Goal: Task Accomplishment & Management: Use online tool/utility

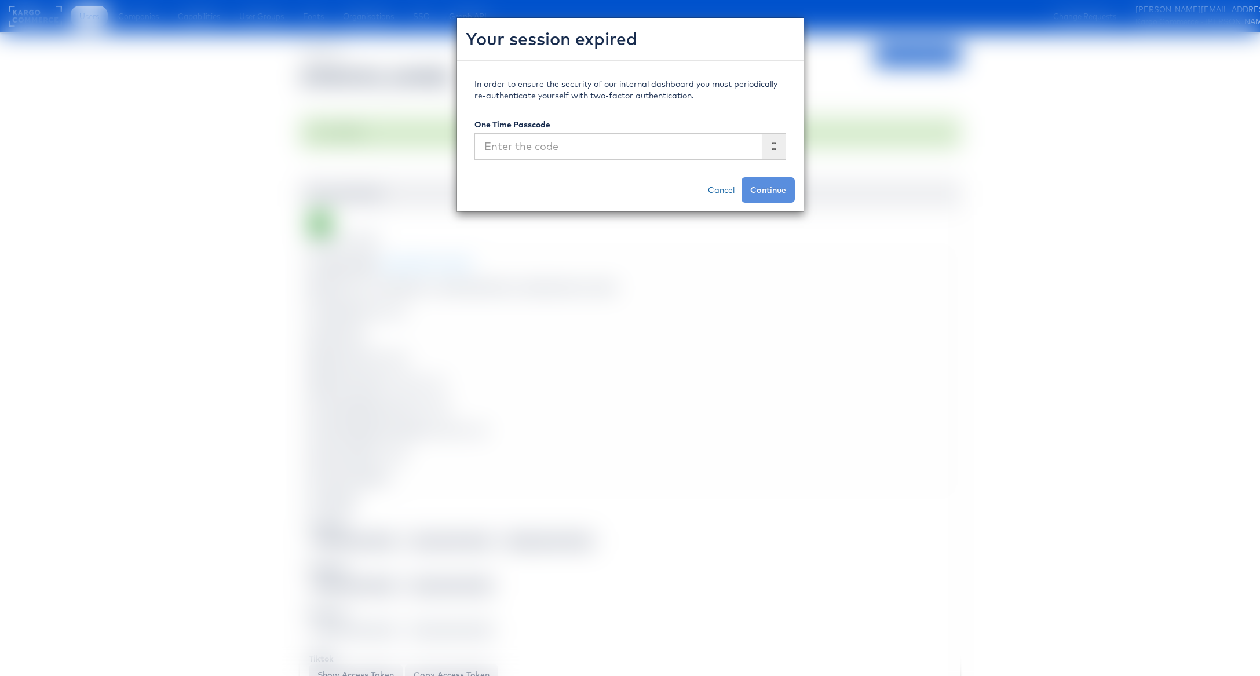
scroll to position [1063, 8]
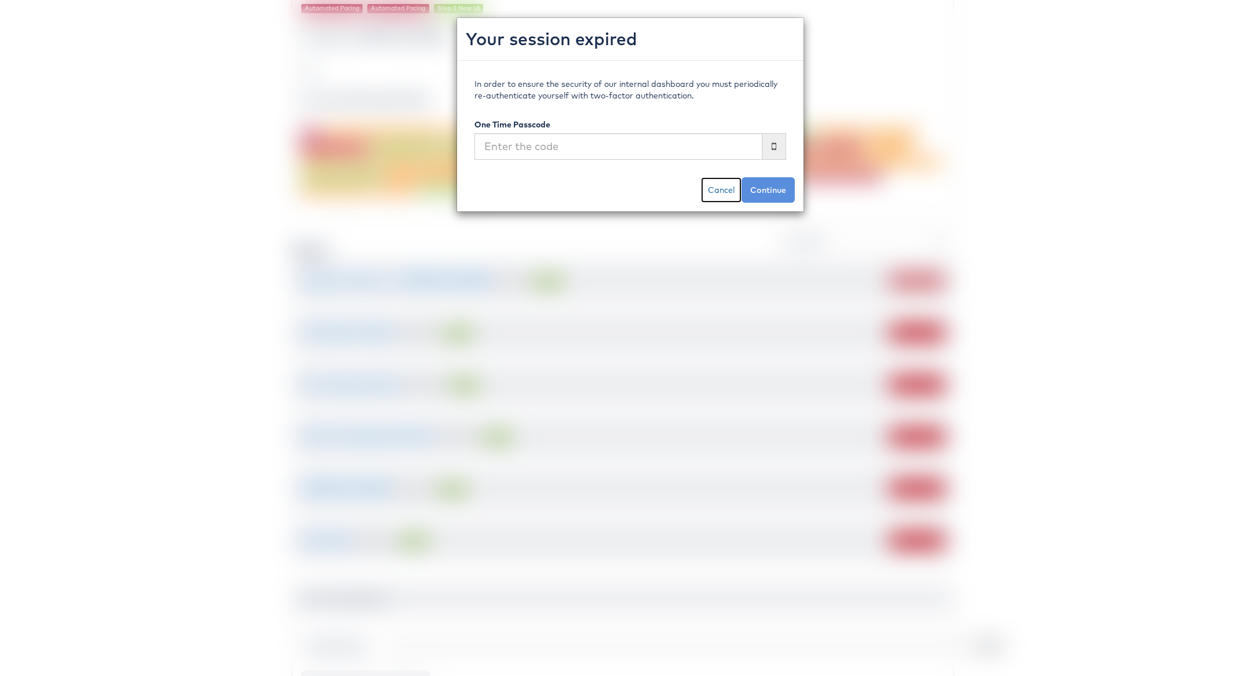
click at [714, 192] on link "Cancel" at bounding box center [721, 189] width 41 height 25
click at [719, 189] on link "Cancel" at bounding box center [721, 189] width 41 height 25
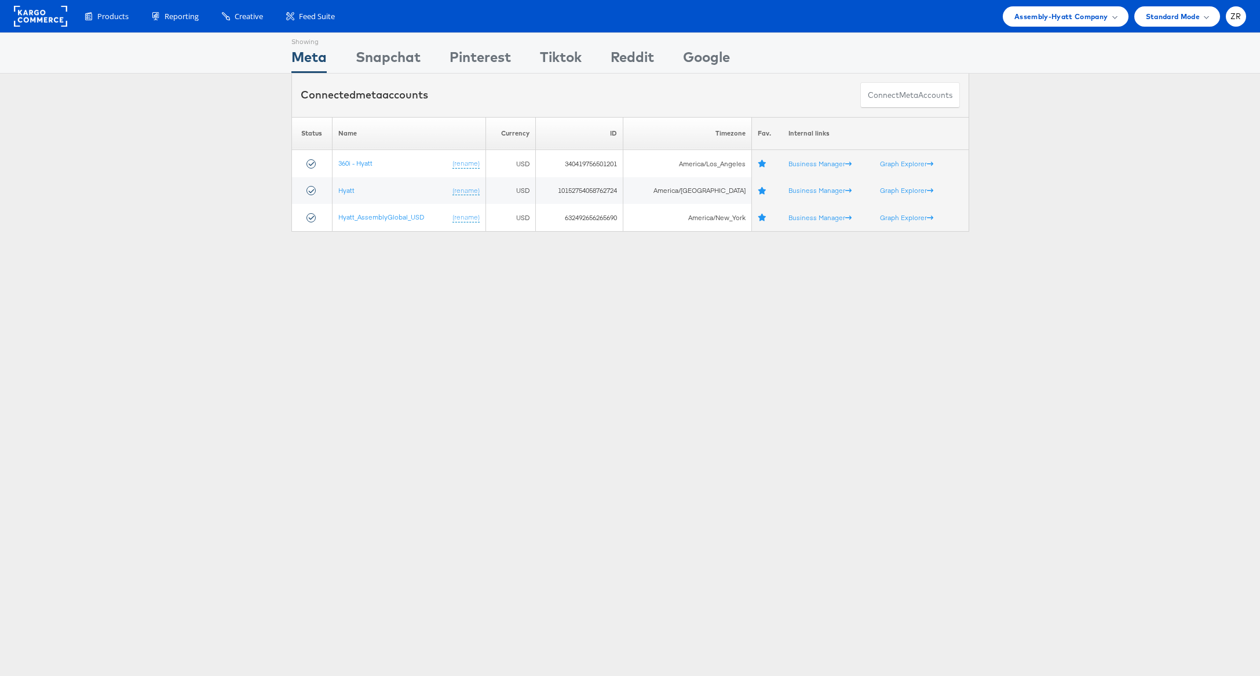
click at [47, 16] on rect at bounding box center [40, 16] width 53 height 21
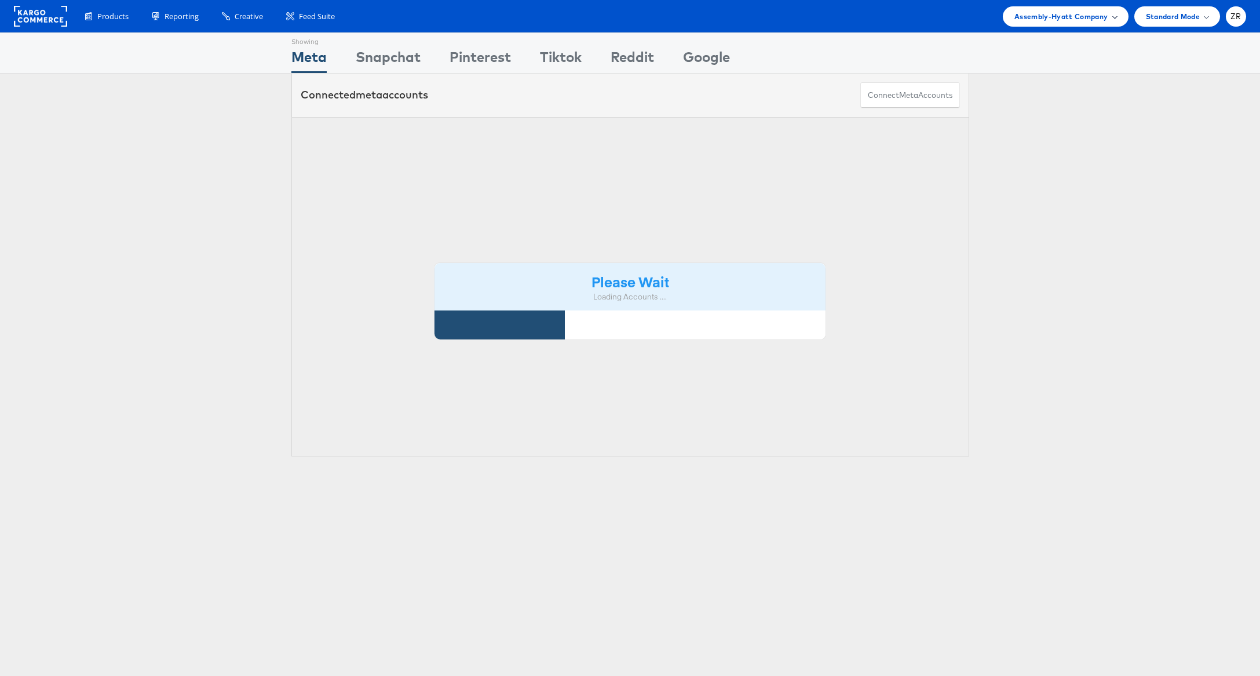
click at [1106, 17] on span "Assembly-Hyatt Company" at bounding box center [1061, 16] width 94 height 12
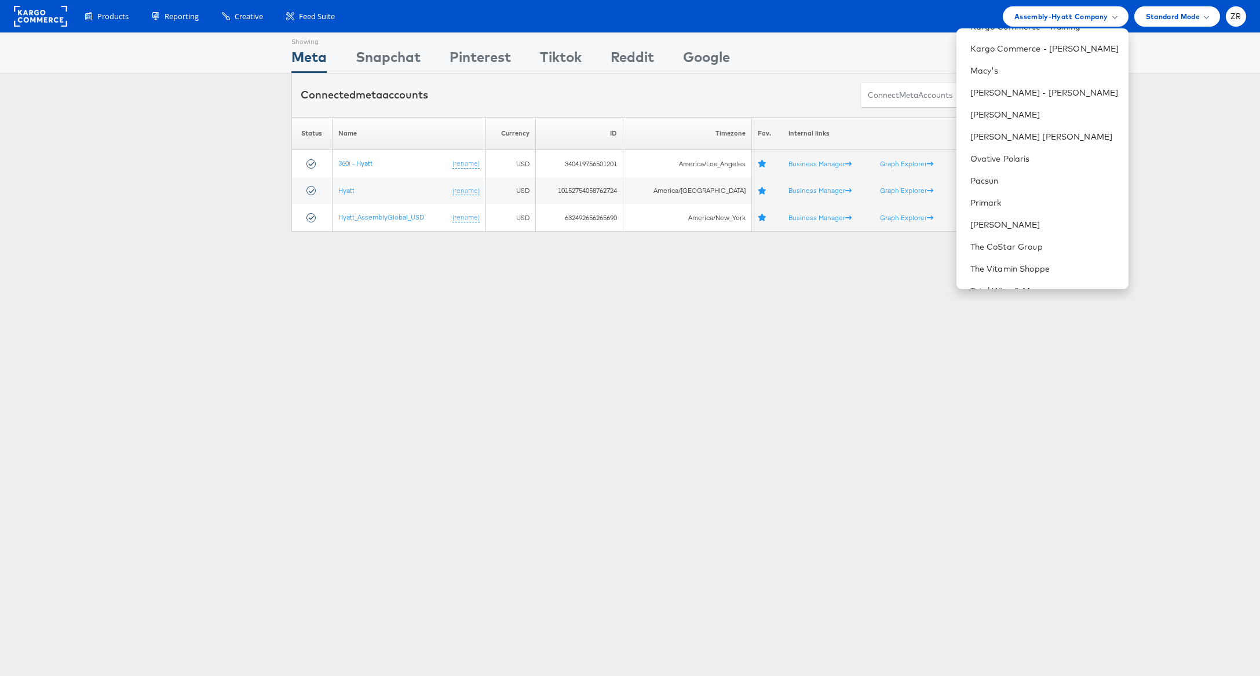
scroll to position [412, 0]
click at [491, 389] on div "Showing Meta Showing [GEOGRAPHIC_DATA] Showing Pinterest Showing Tiktok Showing…" at bounding box center [630, 321] width 1260 height 579
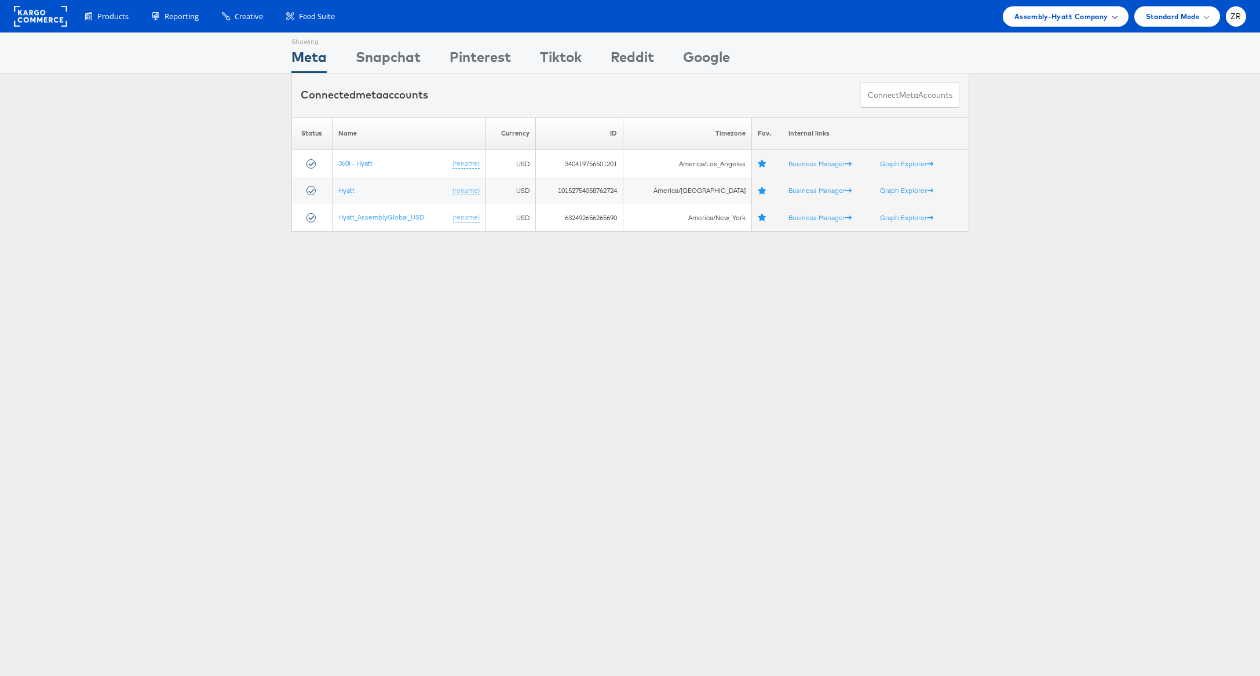
click at [1117, 13] on div "Assembly-Hyatt Company" at bounding box center [1066, 16] width 126 height 20
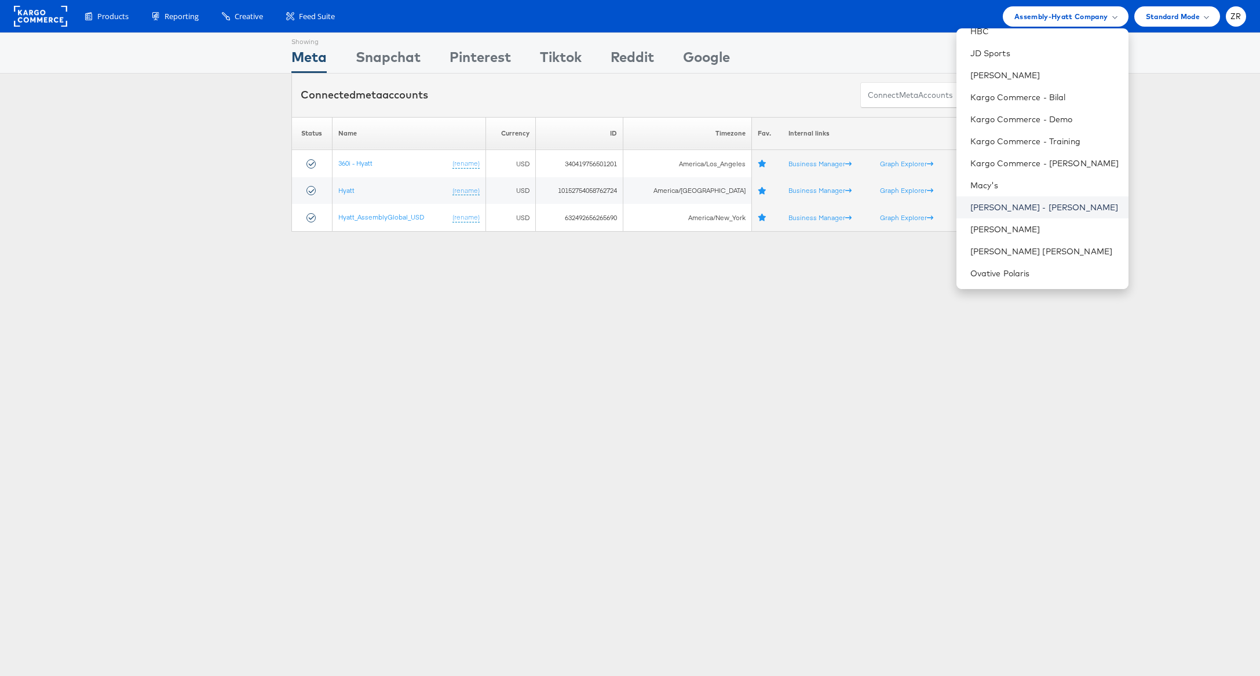
scroll to position [230, 0]
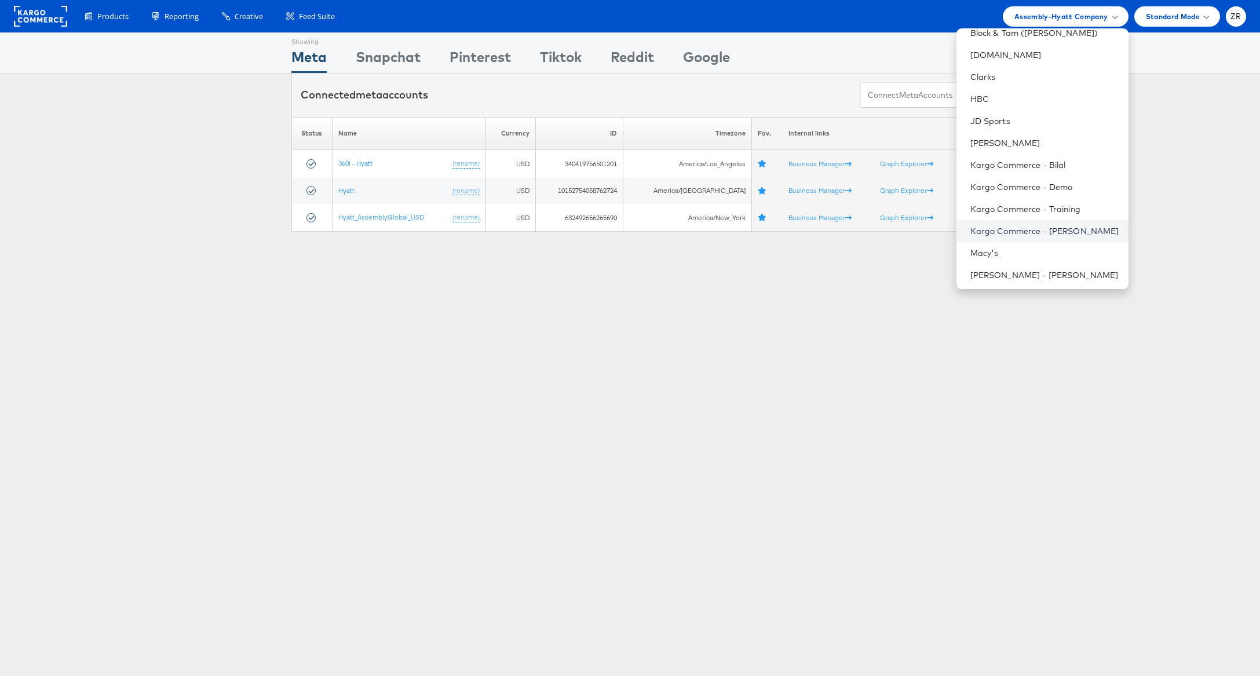
click at [1050, 234] on link "Kargo Commerce - [PERSON_NAME]" at bounding box center [1044, 231] width 149 height 12
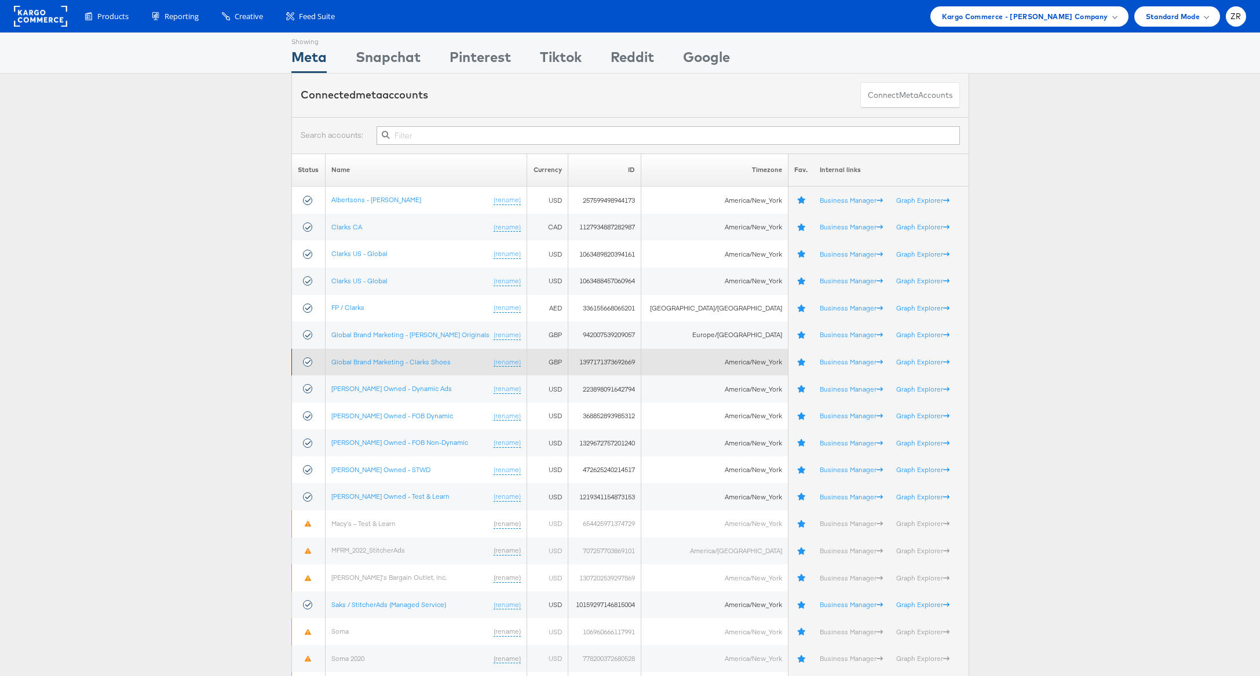
scroll to position [197, 0]
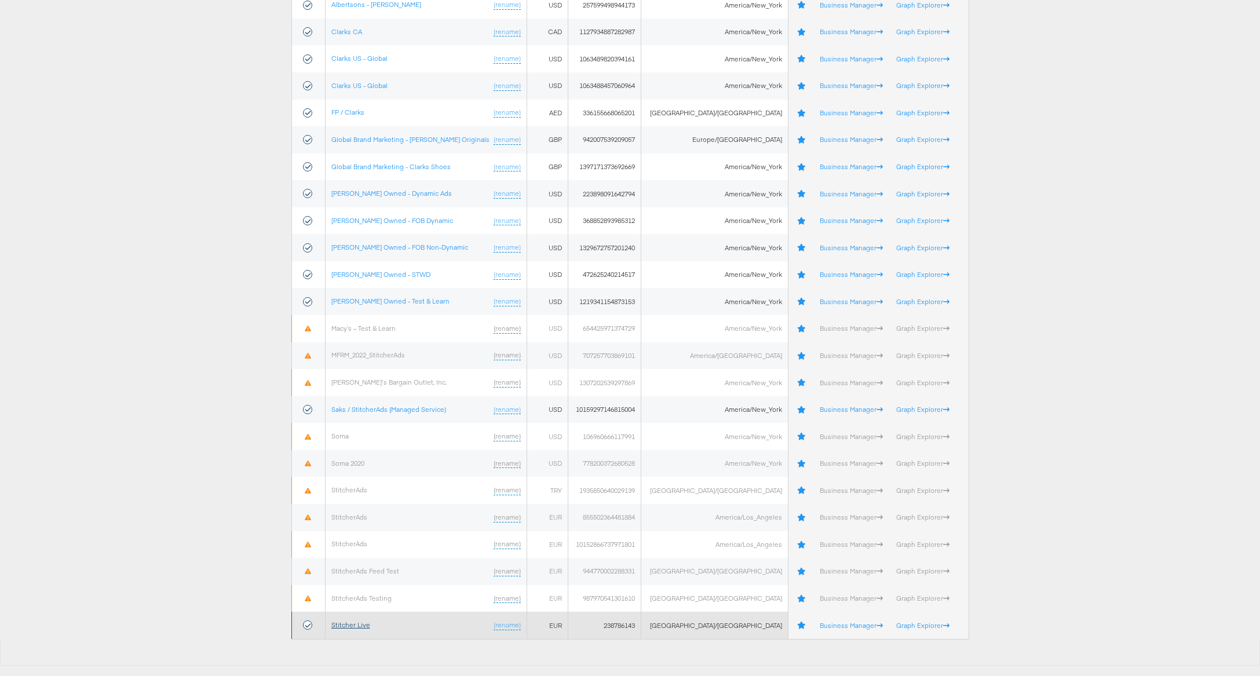
click at [360, 627] on link "Stitcher Live" at bounding box center [350, 624] width 39 height 9
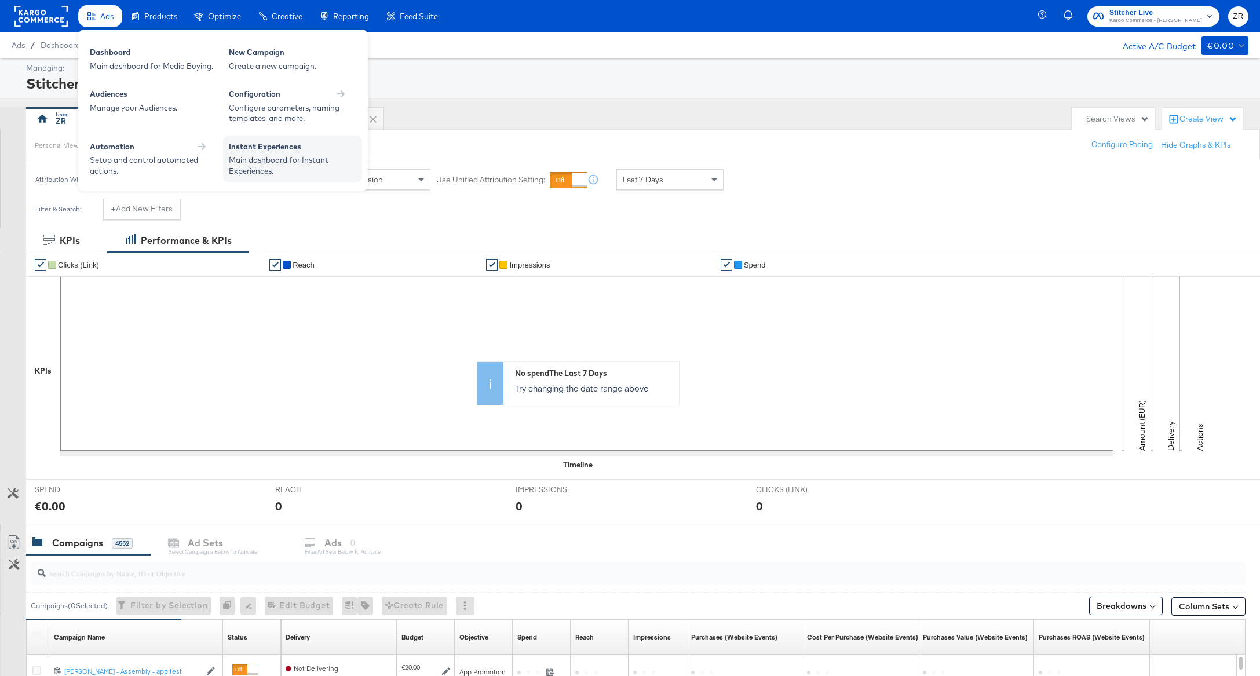
click at [254, 152] on div "Instant Experiences" at bounding box center [292, 148] width 127 height 14
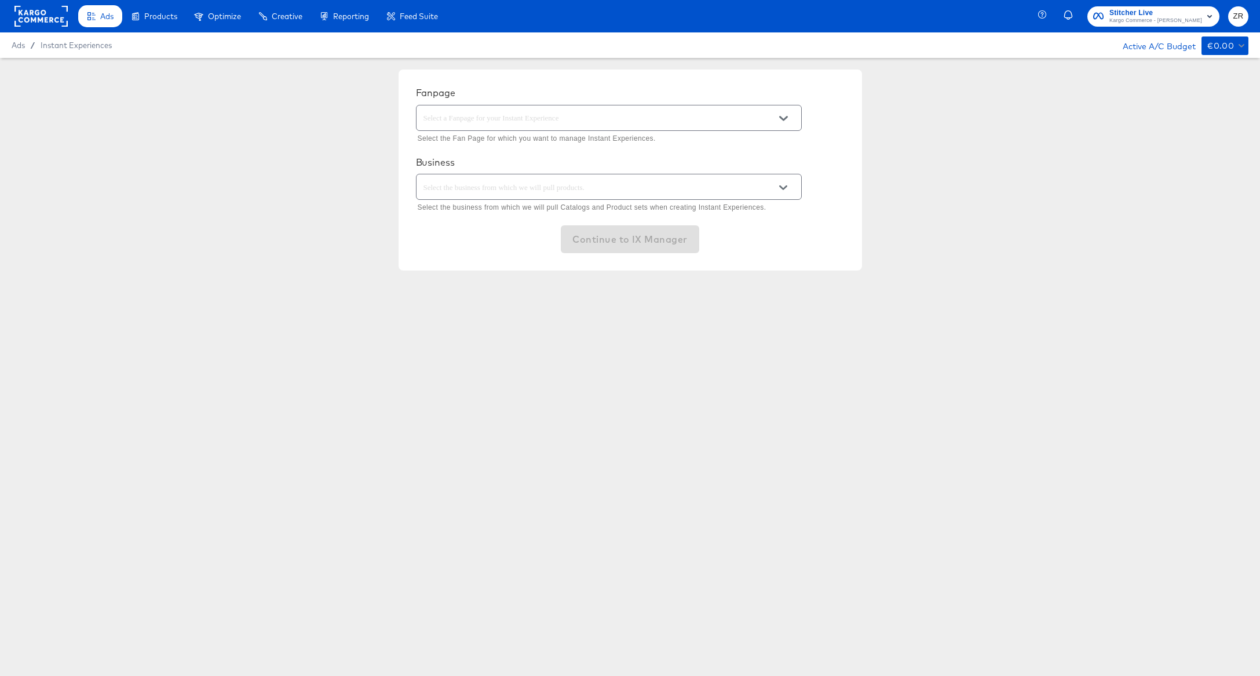
click at [579, 118] on input "text" at bounding box center [599, 118] width 357 height 13
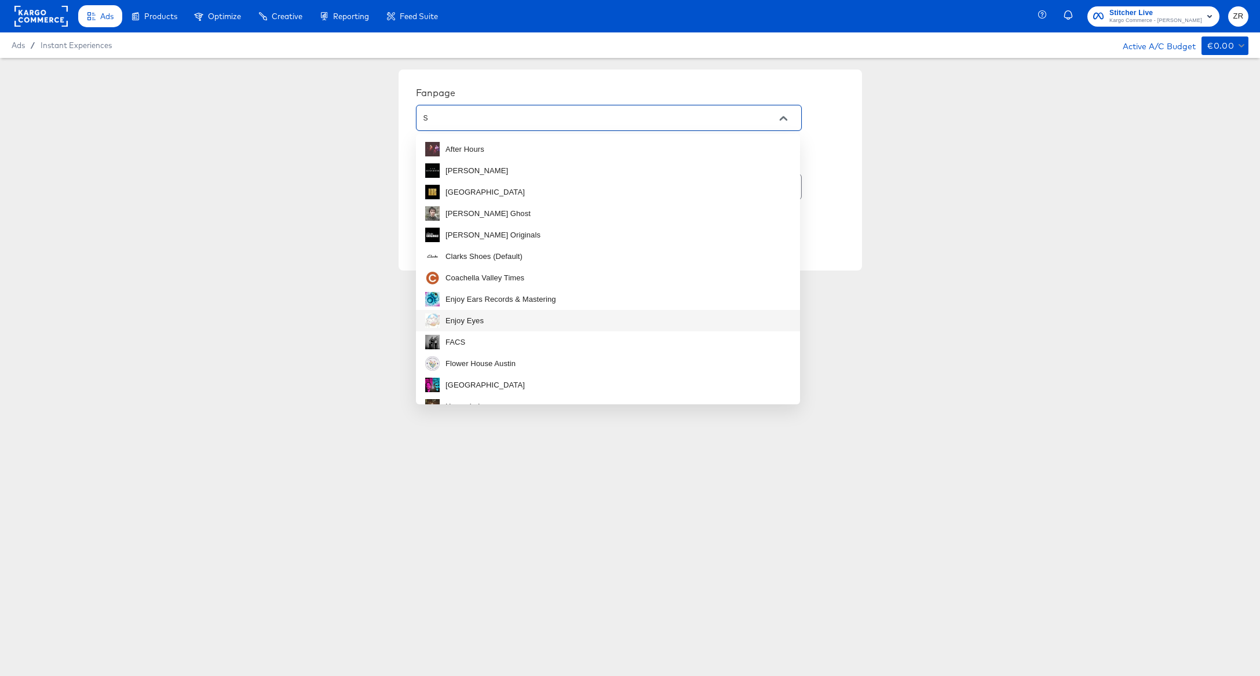
type input "St"
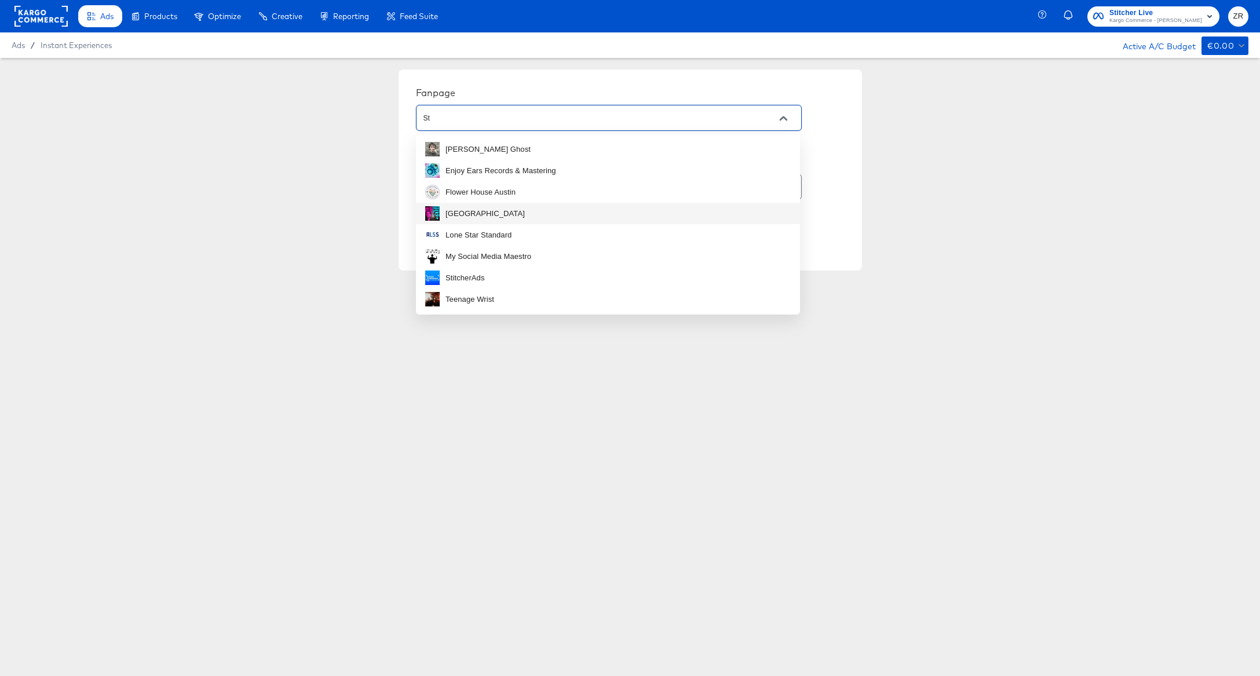
click at [438, 120] on input "St" at bounding box center [599, 118] width 357 height 13
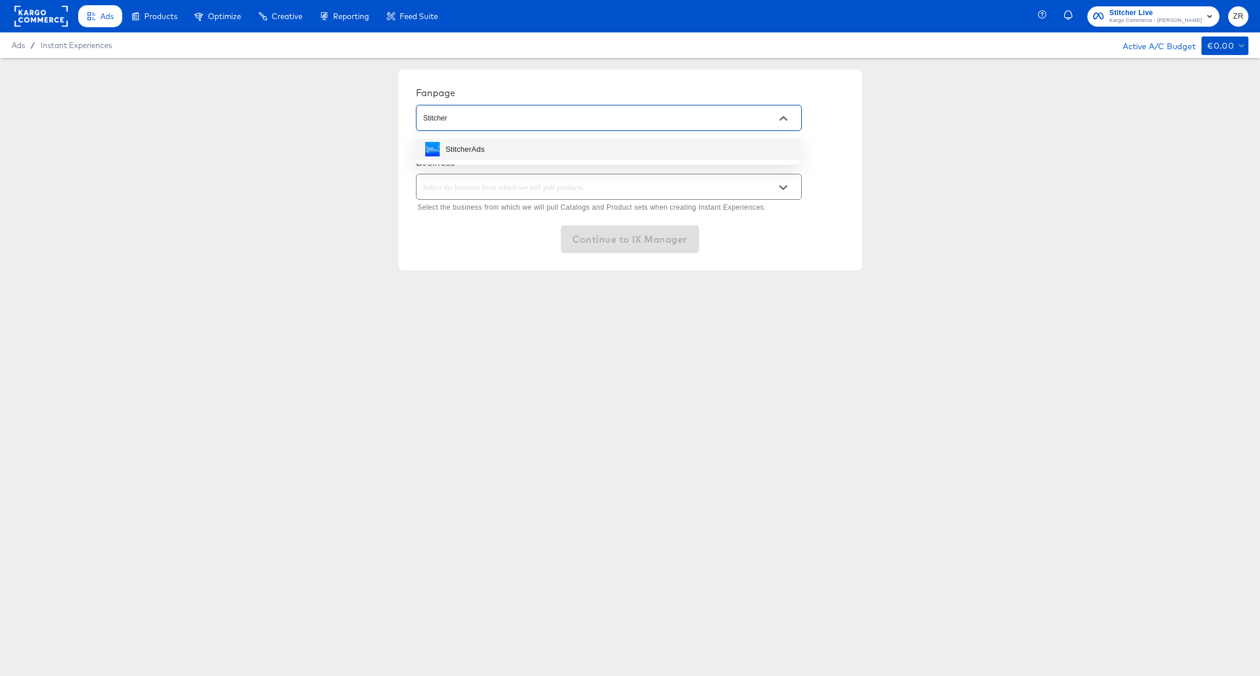
click at [448, 152] on div "StitcherAds" at bounding box center [464, 150] width 39 height 12
type input "StitcherAds"
click at [496, 188] on input "text" at bounding box center [599, 187] width 357 height 13
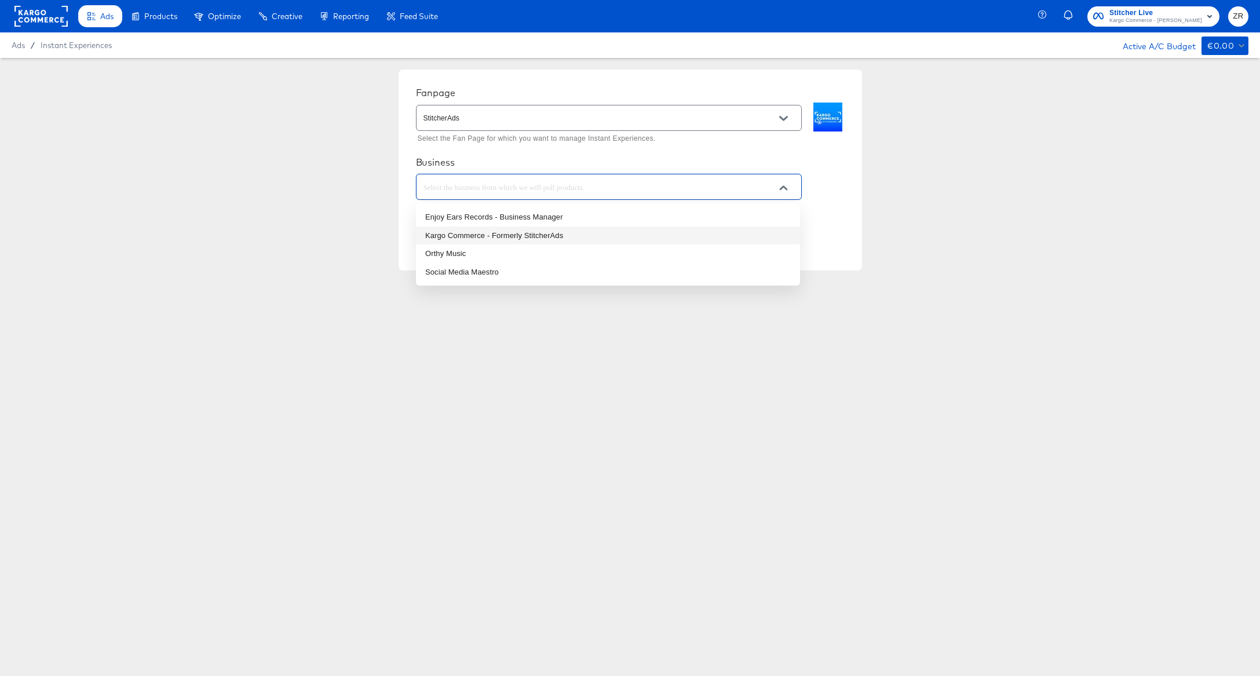
click at [561, 233] on li "Kargo Commerce - Formerly StitcherAds" at bounding box center [608, 235] width 384 height 19
type input "Kargo Commerce - Formerly StitcherAds"
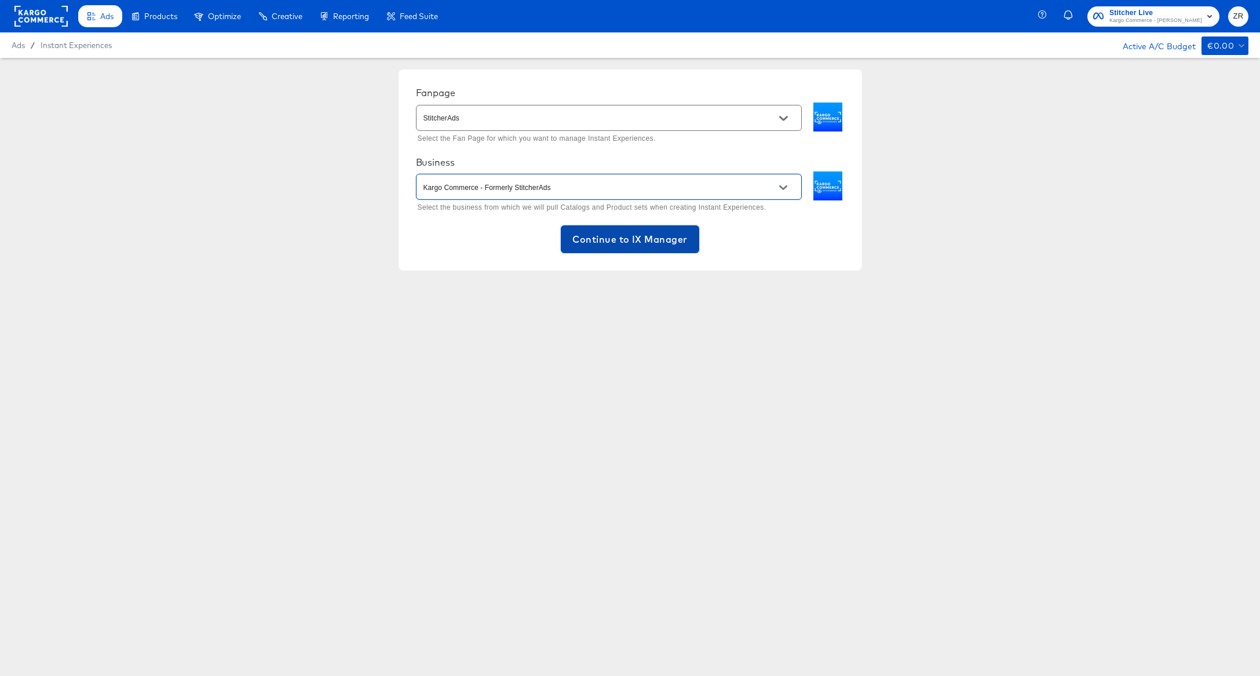
click at [640, 240] on span "Continue to IX Manager" at bounding box center [629, 239] width 115 height 16
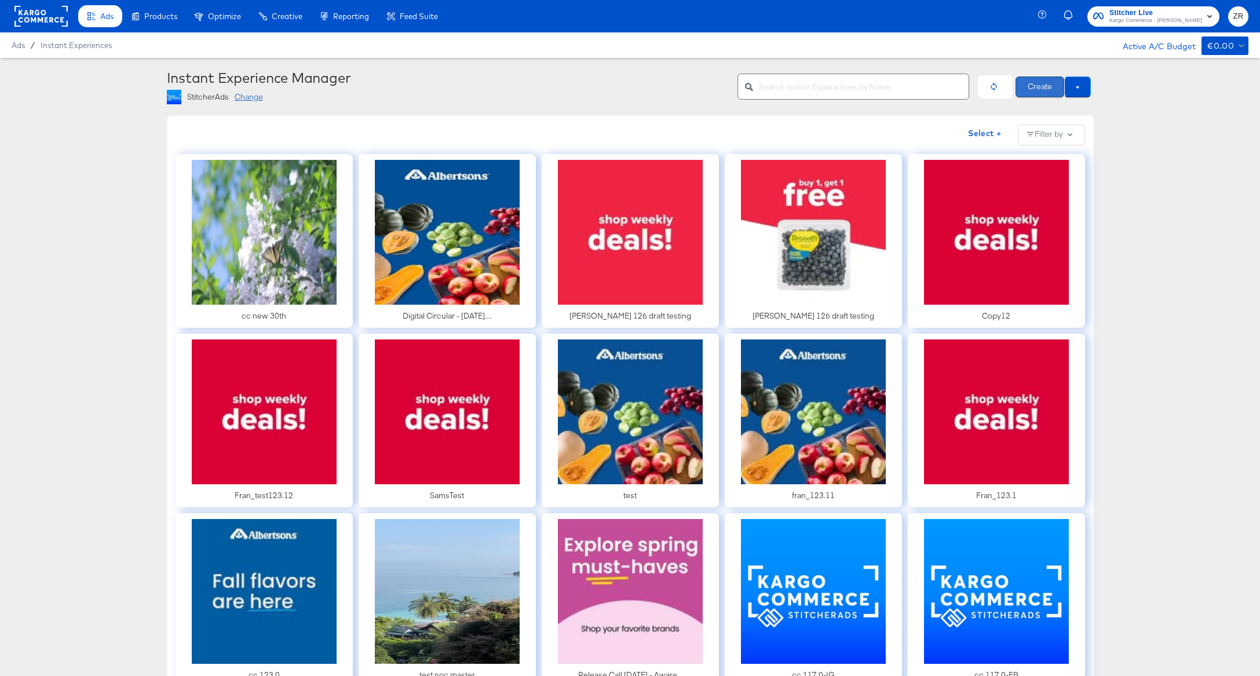
click at [1044, 82] on button "Create" at bounding box center [1039, 86] width 49 height 21
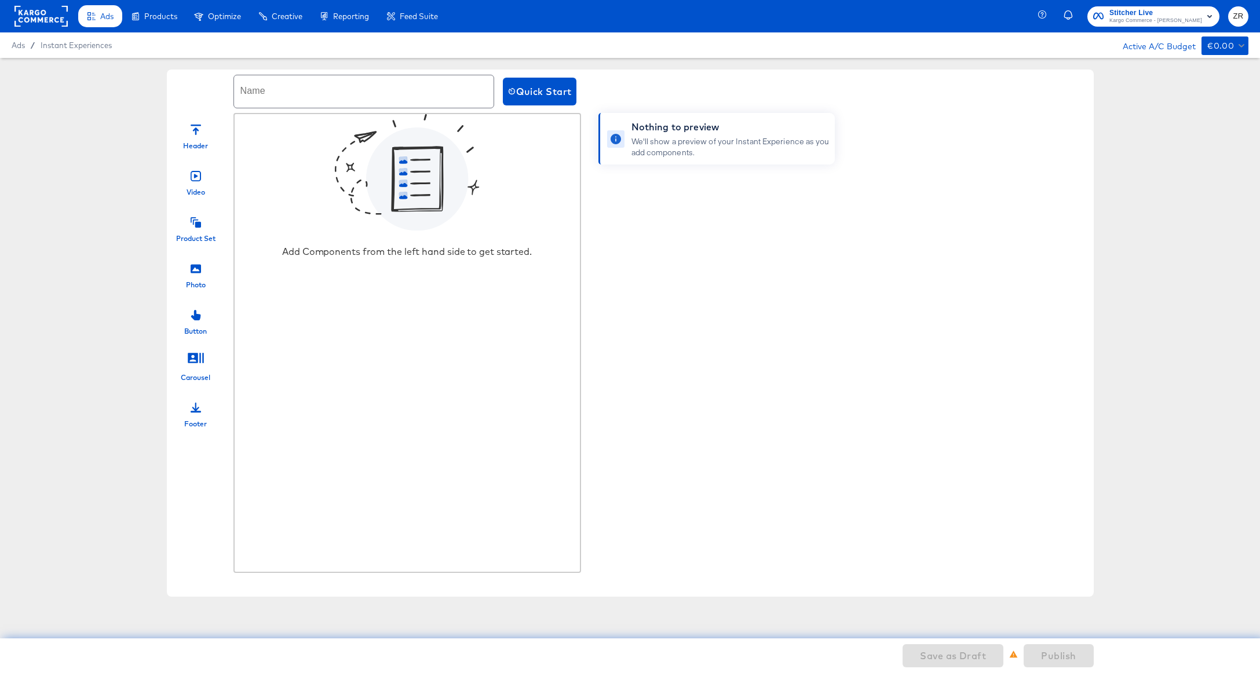
click at [295, 87] on input "text" at bounding box center [363, 91] width 259 height 32
type input "a"
type input "Zane's Test"
click at [554, 96] on span "Quick Start" at bounding box center [539, 91] width 64 height 16
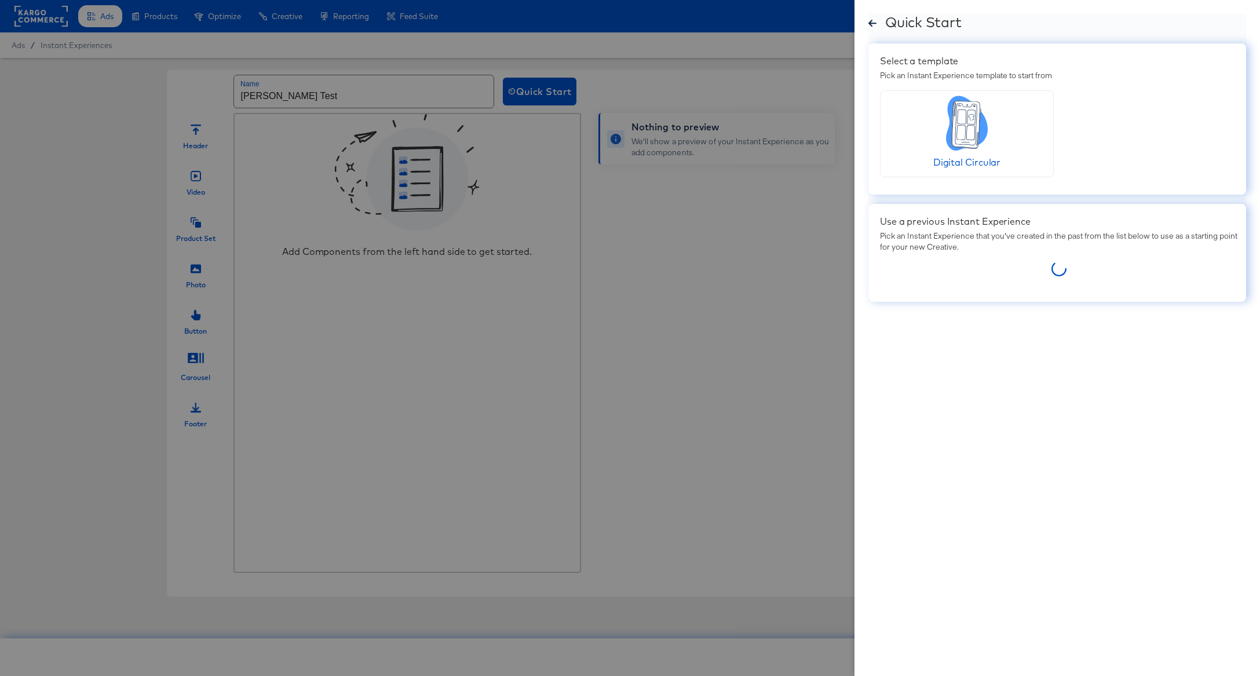
click at [971, 136] on icon at bounding box center [970, 133] width 8 height 14
